Goal: Find specific page/section: Find specific page/section

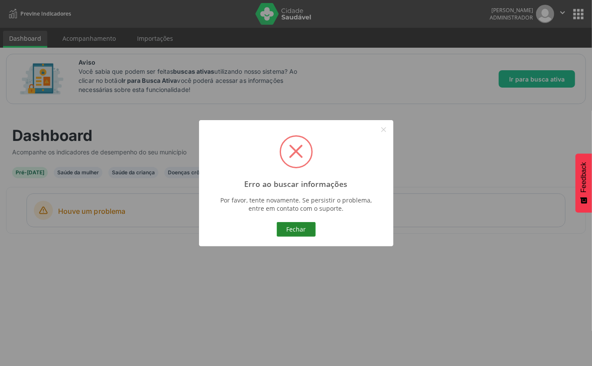
click at [301, 233] on button "Fechar" at bounding box center [296, 229] width 39 height 15
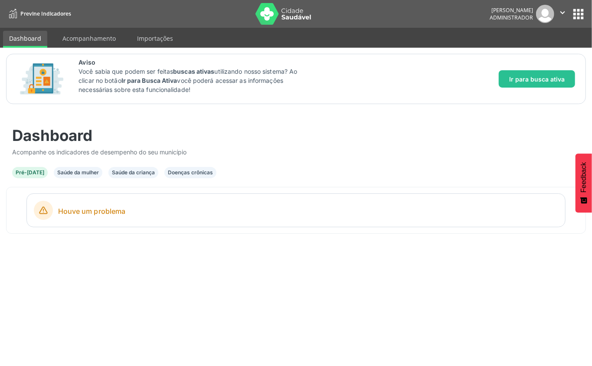
click at [80, 172] on div "Saúde da mulher" at bounding box center [78, 173] width 42 height 8
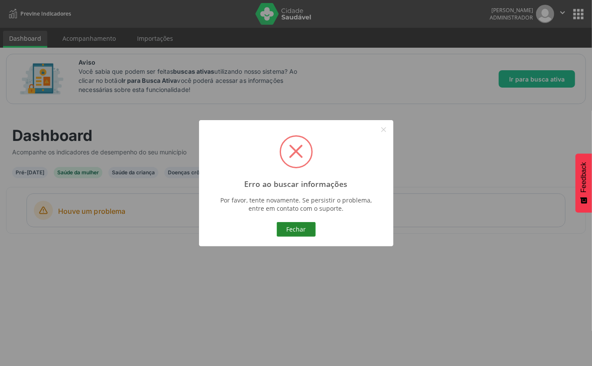
click at [285, 230] on button "Fechar" at bounding box center [296, 229] width 39 height 15
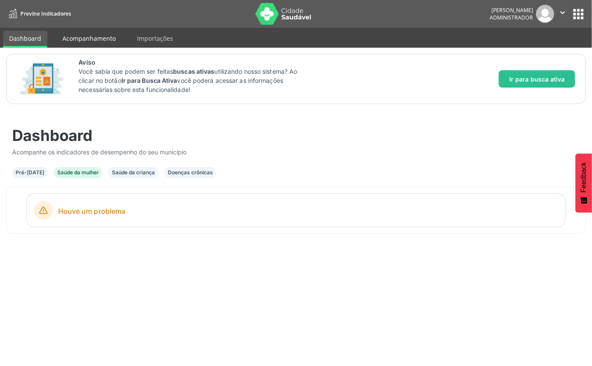
click at [68, 42] on link "Acompanhamento" at bounding box center [89, 38] width 66 height 15
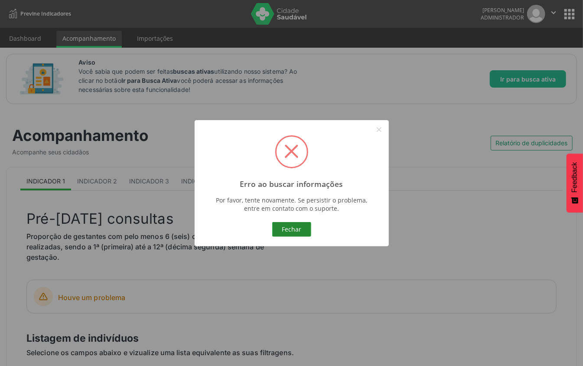
click at [281, 225] on button "Fechar" at bounding box center [291, 229] width 39 height 15
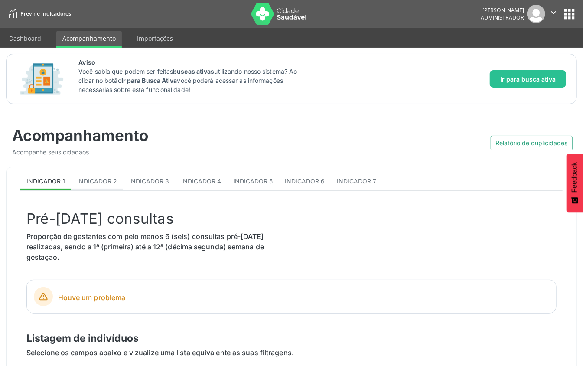
click at [95, 178] on span "Indicador 2" at bounding box center [97, 180] width 40 height 7
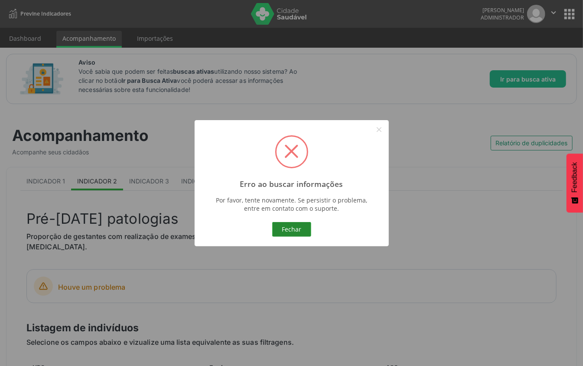
click at [297, 235] on button "Fechar" at bounding box center [291, 229] width 39 height 15
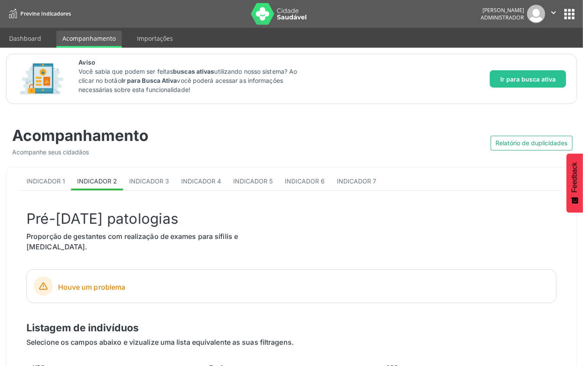
click at [573, 14] on button "apps" at bounding box center [569, 14] width 15 height 15
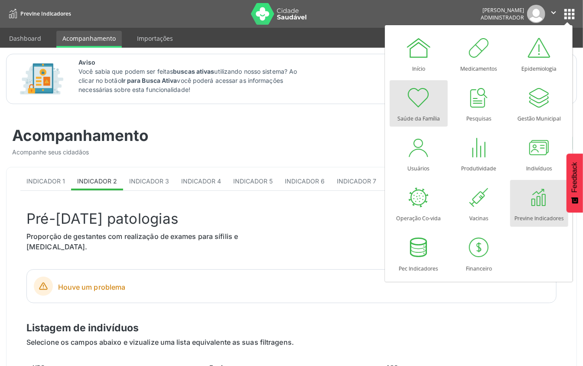
click at [416, 103] on div at bounding box center [419, 98] width 26 height 26
